Goal: Task Accomplishment & Management: Use online tool/utility

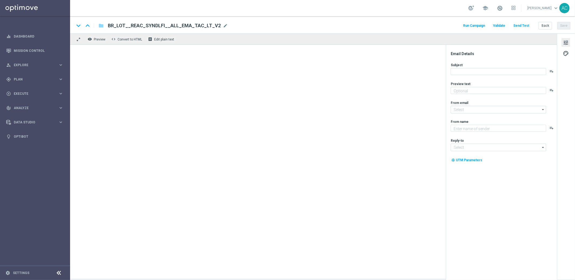
type textarea "Bolões + bônus: a combinação perfeita para voltar a jogar"
type textarea "Lottoland.com.br"
type input "mail@crm.lottoland.com.br"
type input "contato@lottoland.com.br"
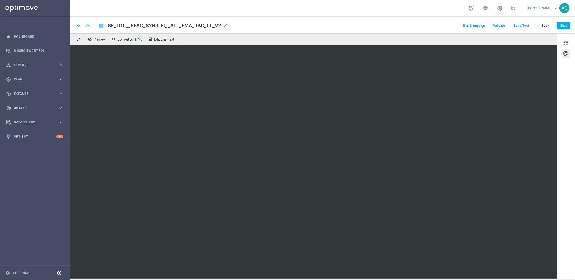
click at [102, 26] on icon "folder" at bounding box center [100, 25] width 5 height 6
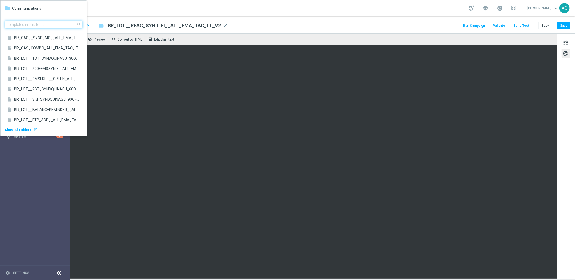
click at [52, 26] on body "equalizer Dashboard Mission Control" at bounding box center [287, 140] width 575 height 280
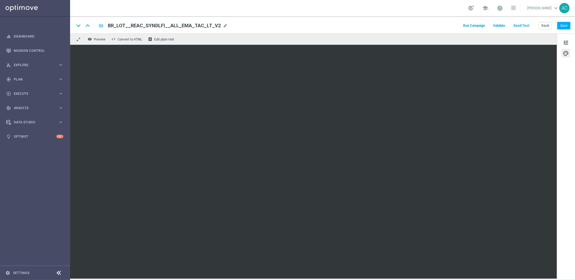
click at [98, 25] on button "folder" at bounding box center [101, 25] width 6 height 9
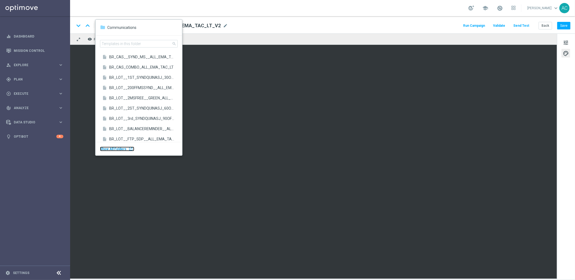
click at [129, 150] on div "launch" at bounding box center [131, 148] width 4 height 4
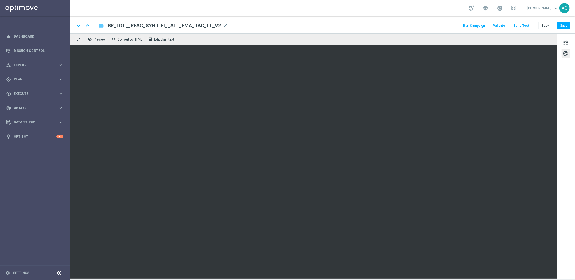
click at [101, 25] on icon "folder" at bounding box center [100, 25] width 5 height 6
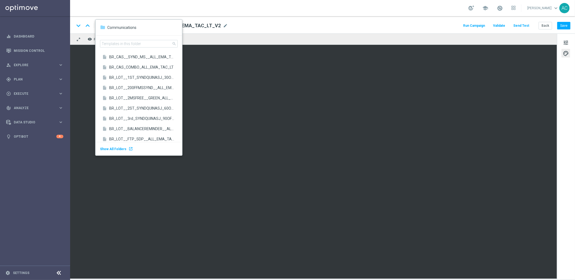
click at [303, 34] on div "remove_red_eye Preview code Convert to HTML receipt Edit plain text" at bounding box center [313, 38] width 487 height 11
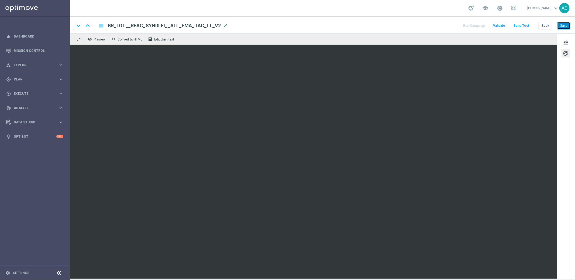
click at [565, 27] on button "Save" at bounding box center [563, 26] width 13 height 8
click at [563, 26] on button "Save" at bounding box center [563, 26] width 13 height 8
click at [564, 25] on button "Save" at bounding box center [563, 26] width 13 height 8
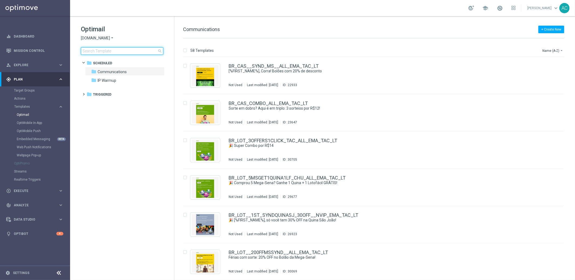
click at [115, 52] on input at bounding box center [122, 51] width 83 height 8
type input "BR_LOT_LFI50OFF_COM__ALL_EMA_TAC_LT_V2"
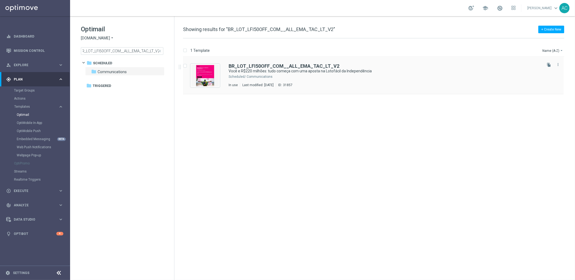
scroll to position [0, 0]
click at [324, 81] on div "BR_LOT_LFI50OFF_COM__ALL_EMA_TAC_LT_V2 Você e R$220 milhões: tudo começa com um…" at bounding box center [385, 75] width 313 height 23
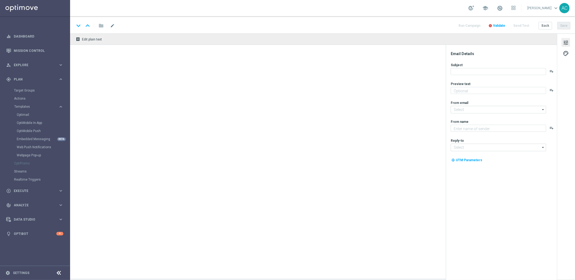
type textarea "Vai deixar R$220 milhões passarem?"
type input "[EMAIL_ADDRESS][DOMAIN_NAME]"
type textarea "[DOMAIN_NAME]"
type input "[EMAIL_ADDRESS][DOMAIN_NAME]"
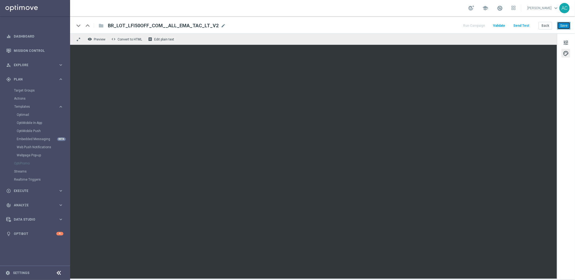
click at [567, 25] on button "Save" at bounding box center [563, 26] width 13 height 8
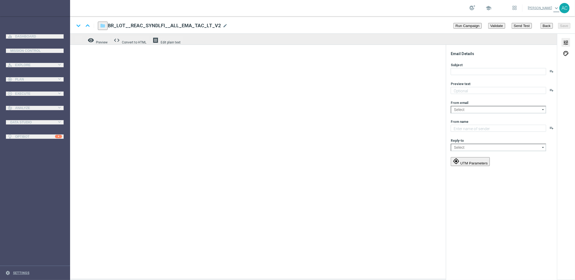
type textarea "Bolões + bônus: a combinação perfeita para voltar a jogar"
type textarea "Lottoland.com.br"
type input "mail@crm.lottoland.com.br"
type input "contato@lottoland.com.br"
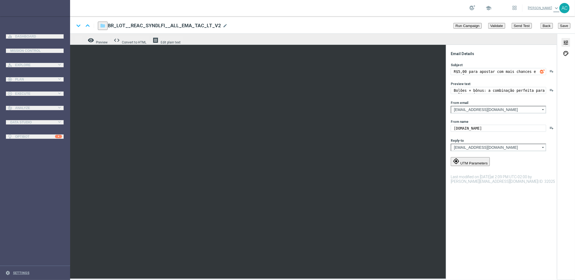
drag, startPoint x: 103, startPoint y: 26, endPoint x: 103, endPoint y: 31, distance: 4.6
click at [103, 26] on icon "folder" at bounding box center [102, 25] width 5 height 6
click at [32, 130] on body "equalizer Dashboard Mission Control" at bounding box center [287, 206] width 575 height 413
click at [100, 20] on div "keyboard_arrow_down keyboard_arrow_up folder BR_LOT__REAC_SYNDLFI__ALL_EMA_TAC_…" at bounding box center [322, 24] width 505 height 17
click at [102, 26] on icon "folder" at bounding box center [102, 25] width 5 height 6
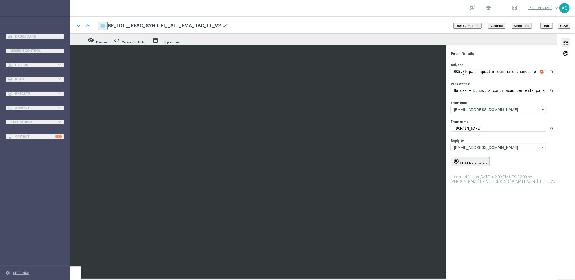
click at [100, 24] on icon "folder" at bounding box center [102, 25] width 5 height 6
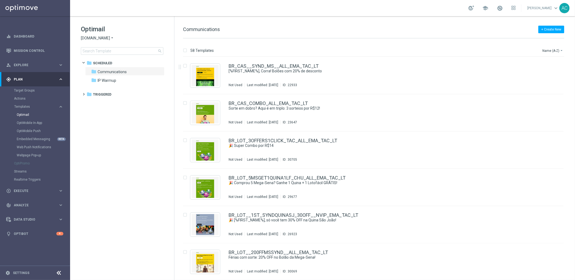
click at [106, 36] on span "[DOMAIN_NAME]" at bounding box center [95, 38] width 29 height 5
click at [463, 163] on div "BR_LOT_3OFFERS1CLICK_TAC_ALL_EMA_TAC_LT 🎉 Super Combo por R$14 Not Used Last mo…" at bounding box center [373, 149] width 381 height 37
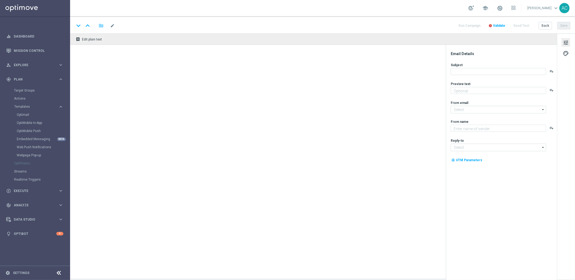
type textarea "Promoção imperdível para você jogar mais e aumentar suas chances!"
type input "[EMAIL_ADDRESS][DOMAIN_NAME]"
type textarea "[DOMAIN_NAME]"
type input "[EMAIL_ADDRESS][DOMAIN_NAME]"
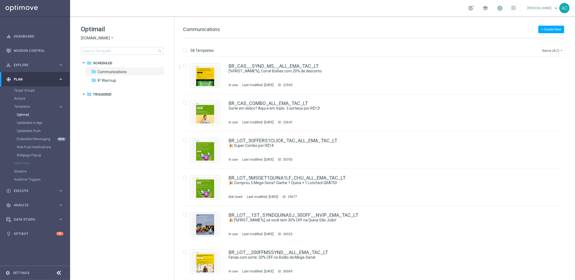
click at [554, 50] on button "Name (A-Z) arrow_drop_down" at bounding box center [553, 50] width 22 height 6
click at [554, 76] on span "Date Modified (Newest)" at bounding box center [544, 75] width 36 height 4
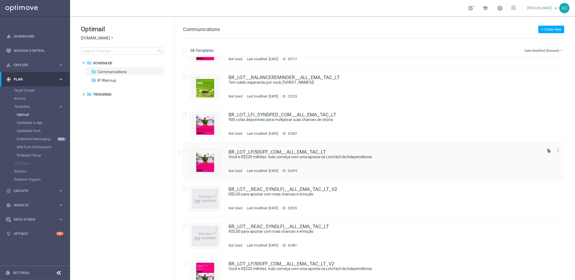
scroll to position [30, 0]
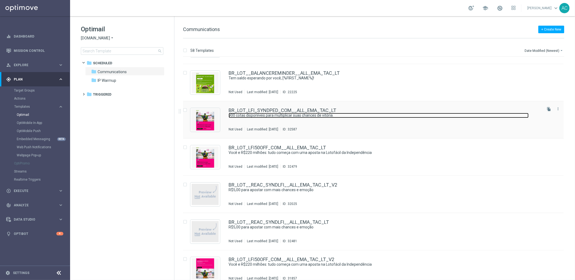
click at [365, 116] on link "900 cotas disponíveis para multiplicar suas chances de vitória." at bounding box center [379, 115] width 300 height 5
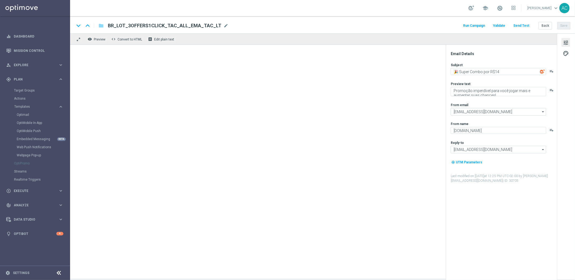
type textarea "900 cotas disponíveis para multiplicar suas chances de vitória."
type textarea "Aposte com 50% OFF e jogue 4 desdobramentos de 18 números"
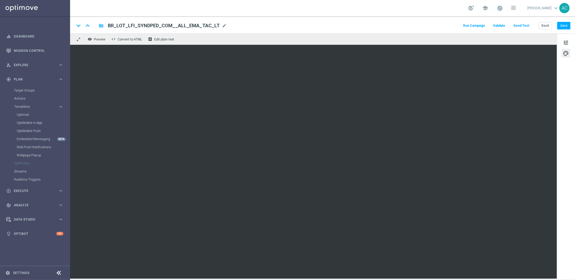
click at [102, 26] on icon "folder" at bounding box center [100, 25] width 5 height 6
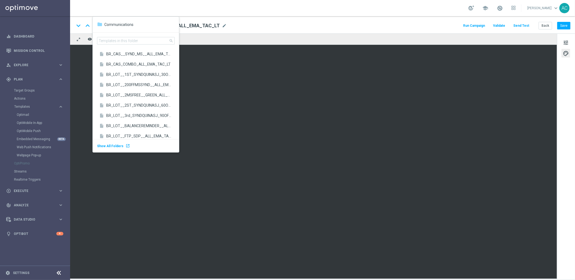
click at [99, 26] on div "folder" at bounding box center [99, 24] width 5 height 6
click at [68, 95] on div "Actions" at bounding box center [42, 98] width 56 height 8
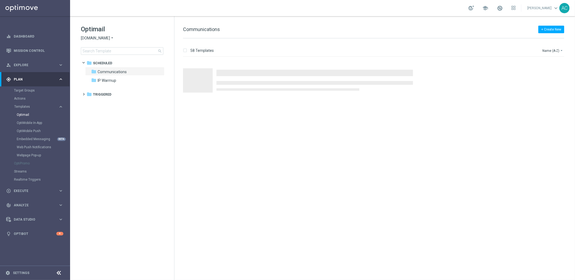
click at [101, 39] on span "[DOMAIN_NAME]" at bounding box center [95, 38] width 29 height 5
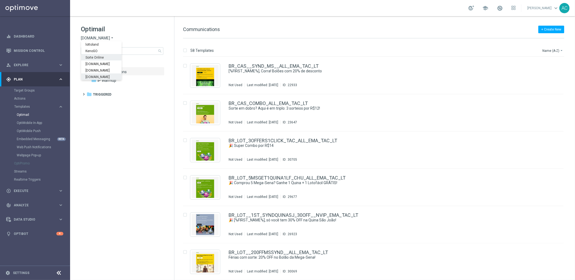
click at [105, 54] on div "Sorte Online" at bounding box center [101, 57] width 40 height 6
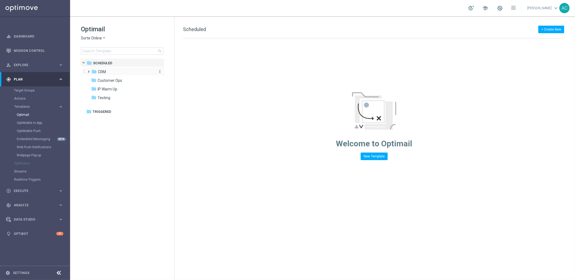
click at [96, 71] on icon "folder" at bounding box center [93, 71] width 5 height 5
click at [114, 98] on div "folder 3. ALL" at bounding box center [125, 98] width 57 height 6
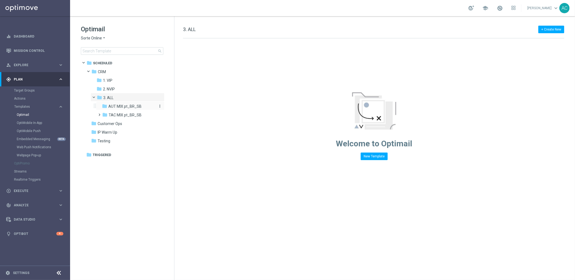
click at [119, 106] on span "AUT MIX pt_BR_SB" at bounding box center [124, 106] width 33 height 5
click at [131, 116] on span "TAC MIX pt_BR_SB" at bounding box center [125, 114] width 33 height 5
click at [122, 135] on div "folder MIGRATION" at bounding box center [132, 132] width 48 height 6
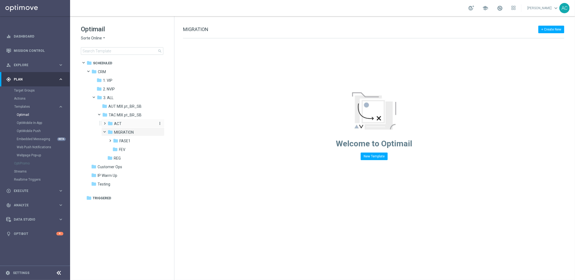
click at [122, 123] on div "folder ACT" at bounding box center [132, 124] width 48 height 6
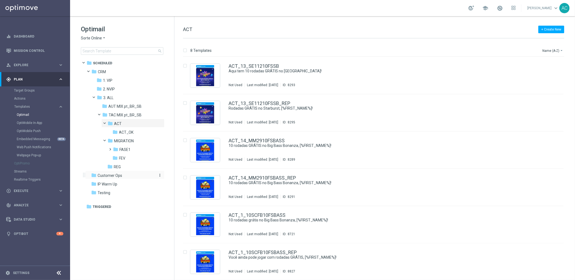
click at [108, 176] on span "Customer Ops" at bounding box center [110, 175] width 25 height 5
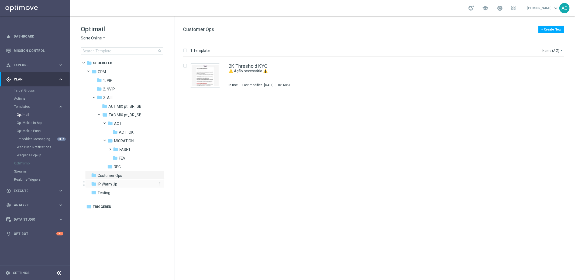
click at [109, 184] on span "IP Warm Up" at bounding box center [108, 183] width 20 height 5
click at [115, 193] on div "folder Testing" at bounding box center [122, 193] width 62 height 6
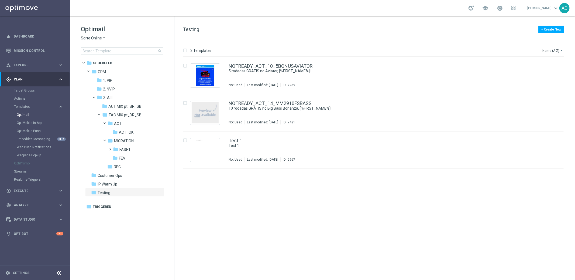
click at [99, 37] on span "Sorte Online" at bounding box center [91, 38] width 21 height 5
click at [111, 64] on div "Sorteonline.bet.br" at bounding box center [101, 63] width 40 height 6
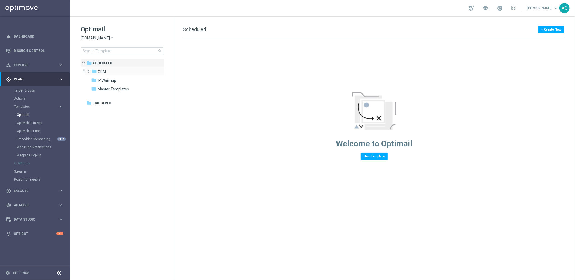
click at [95, 67] on div "folder CRM more_vert" at bounding box center [124, 71] width 79 height 9
click at [96, 71] on icon "folder" at bounding box center [93, 71] width 5 height 5
click at [108, 98] on span "3. ALL" at bounding box center [108, 97] width 10 height 5
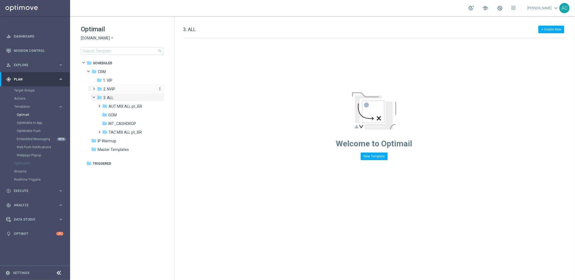
click at [111, 91] on span "2. NVIP" at bounding box center [109, 89] width 12 height 5
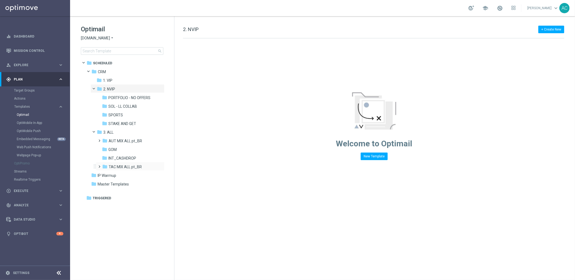
click at [100, 165] on span at bounding box center [98, 164] width 2 height 2
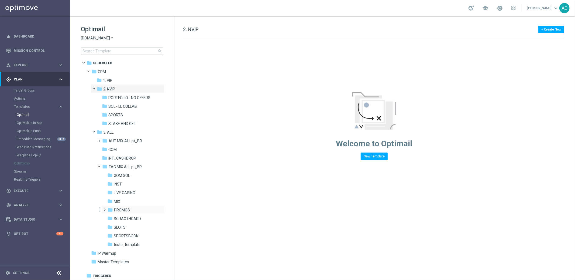
click at [105, 208] on span at bounding box center [104, 207] width 2 height 2
click at [100, 139] on span at bounding box center [98, 138] width 2 height 2
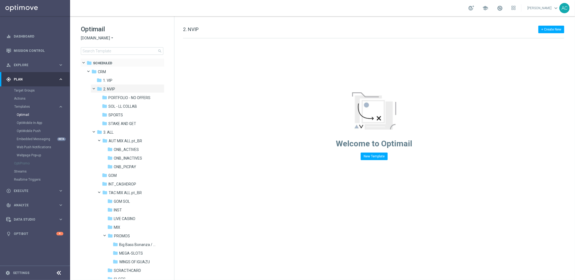
click at [84, 60] on span at bounding box center [84, 62] width 6 height 5
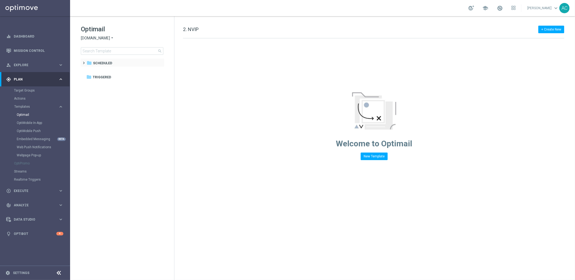
click at [84, 60] on span at bounding box center [84, 62] width 5 height 7
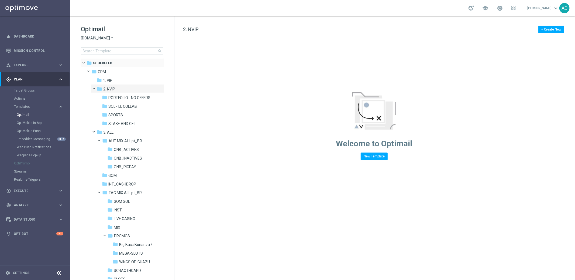
click at [81, 61] on span at bounding box center [84, 62] width 6 height 5
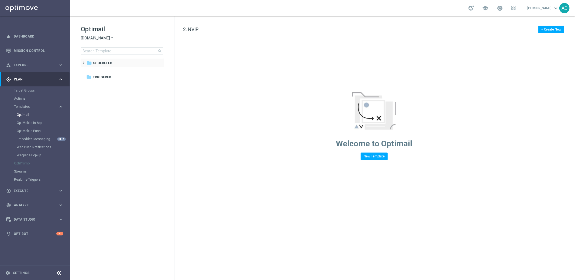
click at [84, 61] on span at bounding box center [83, 60] width 2 height 2
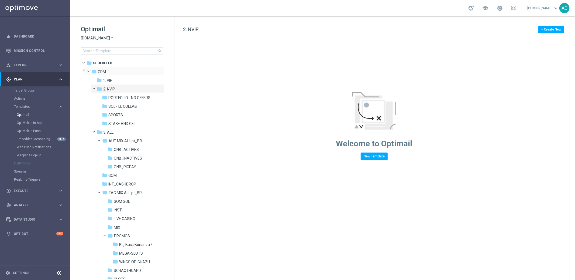
click at [90, 71] on span at bounding box center [91, 70] width 2 height 2
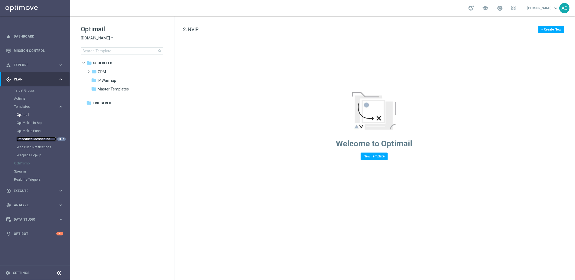
click at [37, 139] on link "Embedded Messaging" at bounding box center [36, 139] width 39 height 4
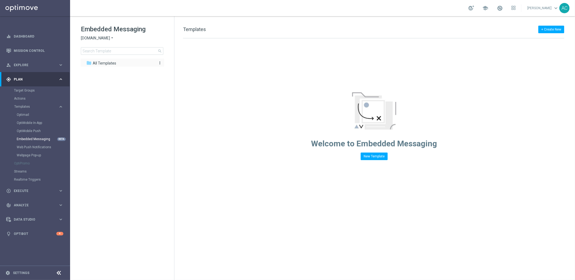
click at [102, 64] on span "All Templates" at bounding box center [104, 63] width 23 height 5
click at [106, 40] on span "Sorteonline.bet.br" at bounding box center [95, 38] width 29 height 5
click at [109, 52] on div "Lottoland.bet.br" at bounding box center [101, 50] width 40 height 6
click at [89, 70] on span at bounding box center [88, 69] width 2 height 2
click at [94, 87] on span at bounding box center [93, 86] width 2 height 2
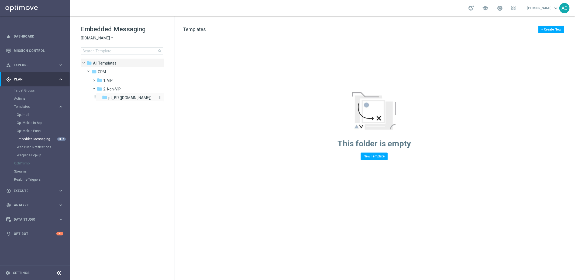
click at [112, 101] on div "folder pt_BR (BET.BR)" at bounding box center [128, 98] width 53 height 6
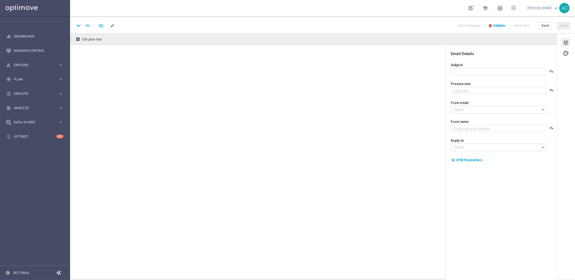
type textarea "Sua sorte também vale aqui. Venha para o Casino!"
type input "[EMAIL_ADDRESS][DOMAIN_NAME]"
type textarea "[DOMAIN_NAME]"
type input "[EMAIL_ADDRESS][DOMAIN_NAME]"
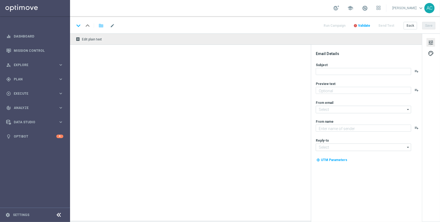
type textarea "[PERSON_NAME] of Olympus Dice! Aposte apenas R$ 20 nos slots selecionados para …"
type textarea "Lottoland"
type input "[EMAIL_ADDRESS][DOMAIN_NAME]"
type textarea "Ganhe até R$ 1.000 em nosso torneiro mega slots!"
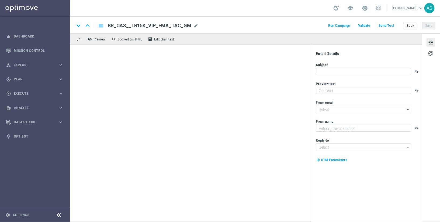
type input "[EMAIL_ADDRESS][DOMAIN_NAME]"
type textarea "Lottoland"
type input "[EMAIL_ADDRESS][DOMAIN_NAME]"
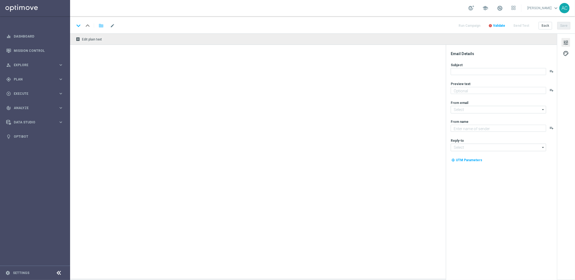
type textarea "Prepare-se para a surpresa turbo!"
type textarea "Lottoland"
type input "[EMAIL_ADDRESS][DOMAIN_NAME]"
type textarea "Jogue GRÁTIS todas as semanas para ter a chance de ganhar PRÊMIOS INCRÍVEIS!"
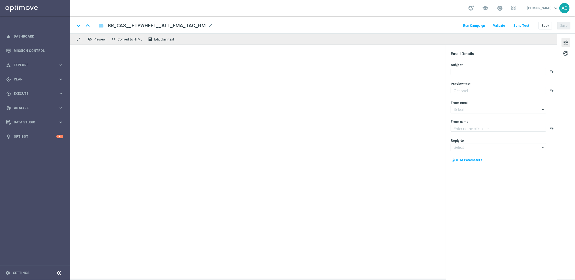
type textarea "Lottoland"
type input "[EMAIL_ADDRESS][DOMAIN_NAME]"
type textarea "[PERSON_NAME] of Olympus Dice! Aposte apenas R$ 20 nos slots selecionados para …"
type textarea "Lottoland"
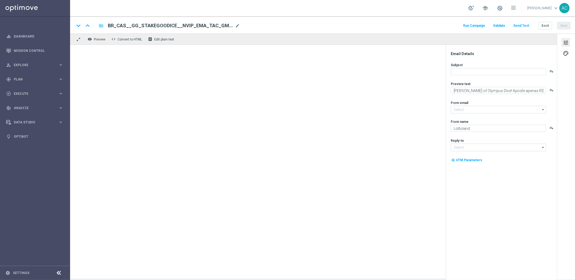
type input "[EMAIL_ADDRESS][DOMAIN_NAME]"
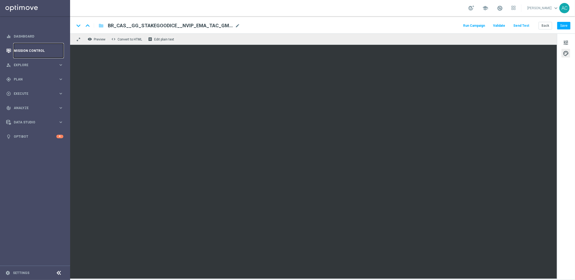
click at [27, 52] on link "Mission Control" at bounding box center [39, 50] width 50 height 14
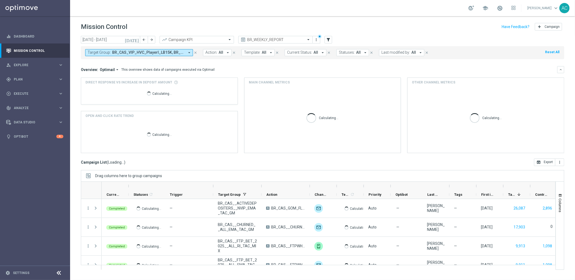
click at [122, 54] on span "BR_CAS_VIP_HVC_PlayerI_LB15K, BR_CAS_VIP_HVC_PlayerI_LB15K_RI_V2, BR_CAS_VIP_HV…" at bounding box center [148, 52] width 73 height 5
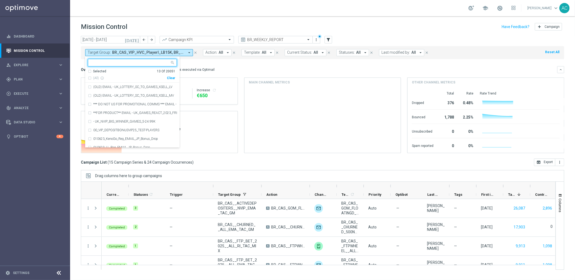
click at [0, 0] on div "Clear" at bounding box center [0, 0] width 0 height 0
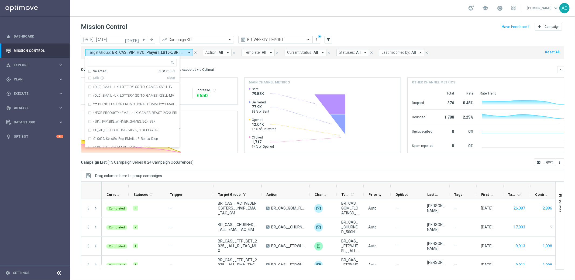
click at [215, 64] on mini-dashboard "Overview: Optimail arrow_drop_down This overview shows data of campaigns execut…" at bounding box center [323, 108] width 484 height 99
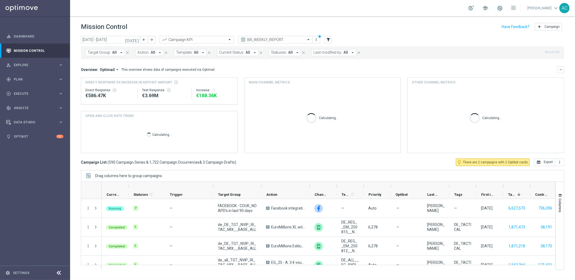
click at [190, 53] on span "Template:" at bounding box center [184, 52] width 16 height 5
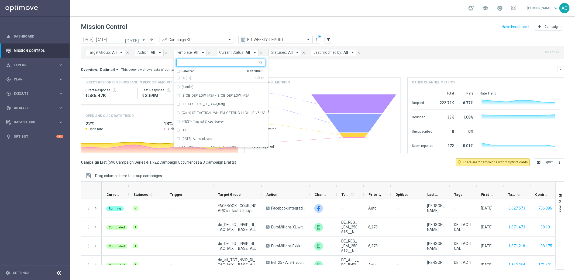
type input "VIP Promopage - Joker's Jewels"
paste input "BR_CAS__LP_JOKERSJEWELS_JULY_VIP_EMA_TAC_GM"
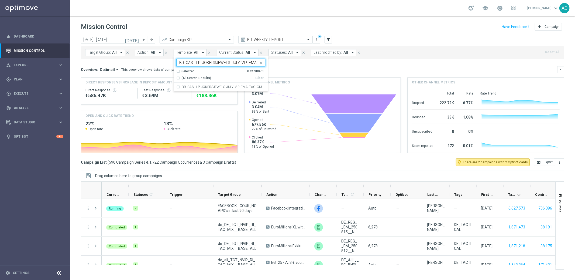
scroll to position [0, 14]
click at [174, 90] on div "BR_CAS__LP_JOKERSJEWELS_JULY_VIP_EMA_TAC_GM" at bounding box center [221, 87] width 94 height 9
type input "BR_CAS__LP_JOKERSJEWELS_JULY_VIP_EMA_TAC_GM"
click at [287, 66] on div "Overview: Optimail arrow_drop_down This overview shows data of campaigns execut…" at bounding box center [323, 69] width 484 height 7
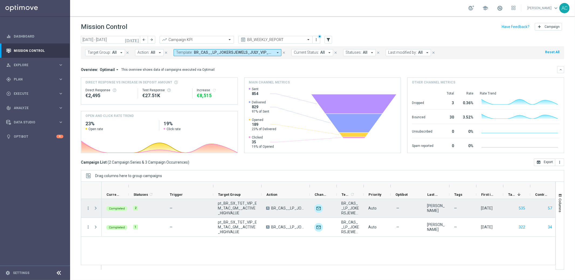
click at [97, 208] on span at bounding box center [95, 208] width 5 height 4
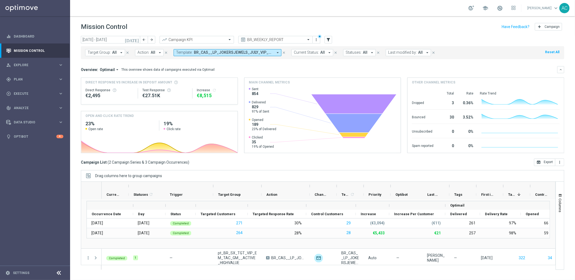
scroll to position [25, 0]
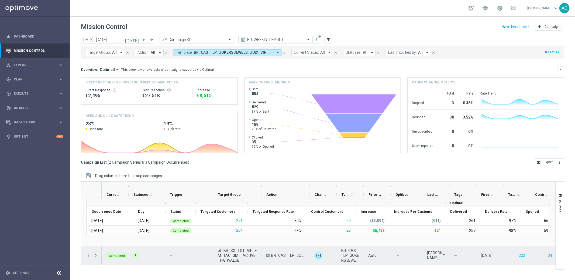
click at [94, 254] on span at bounding box center [95, 255] width 5 height 4
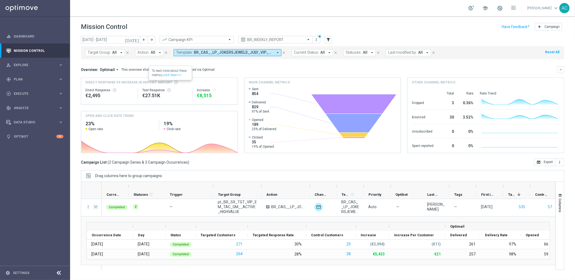
scroll to position [0, 0]
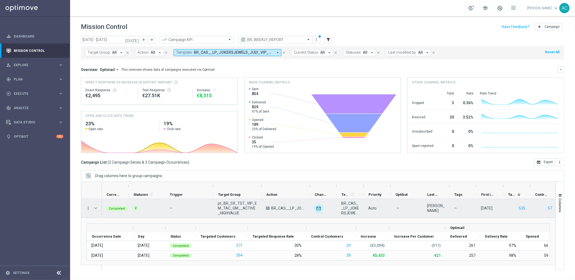
click at [88, 209] on icon "more_vert" at bounding box center [88, 207] width 5 height 5
click at [132, 243] on span "Go to Campaign Analysis" at bounding box center [118, 242] width 39 height 4
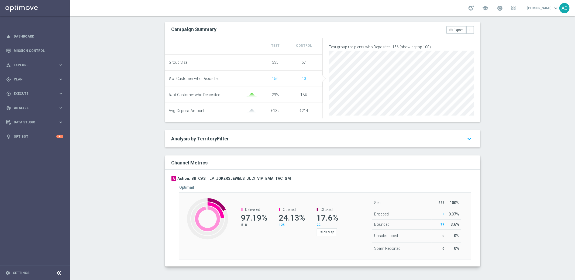
scroll to position [193, 0]
